Goal: Register for event/course

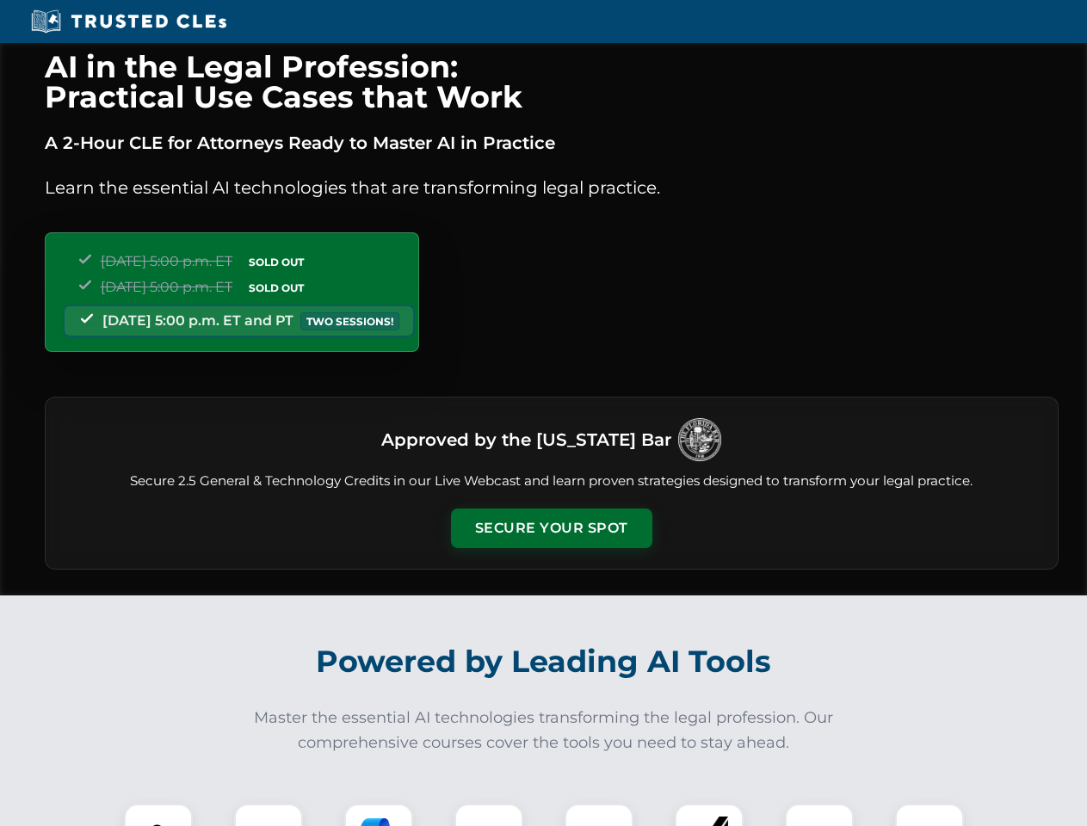
click at [551, 528] on button "Secure Your Spot" at bounding box center [551, 529] width 201 height 40
click at [158, 815] on img at bounding box center [158, 838] width 50 height 50
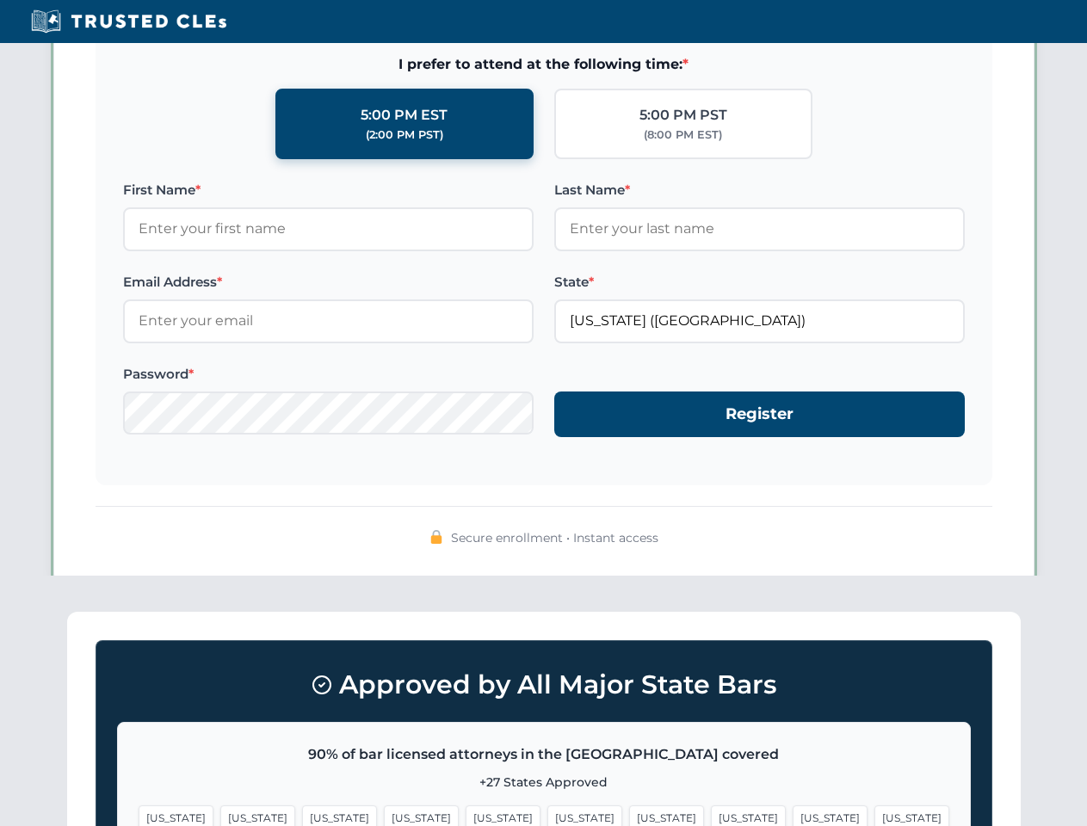
click at [629, 815] on span "[US_STATE]" at bounding box center [666, 817] width 75 height 25
click at [792, 815] on span "[US_STATE]" at bounding box center [829, 817] width 75 height 25
